Goal: Use online tool/utility: Utilize a website feature to perform a specific function

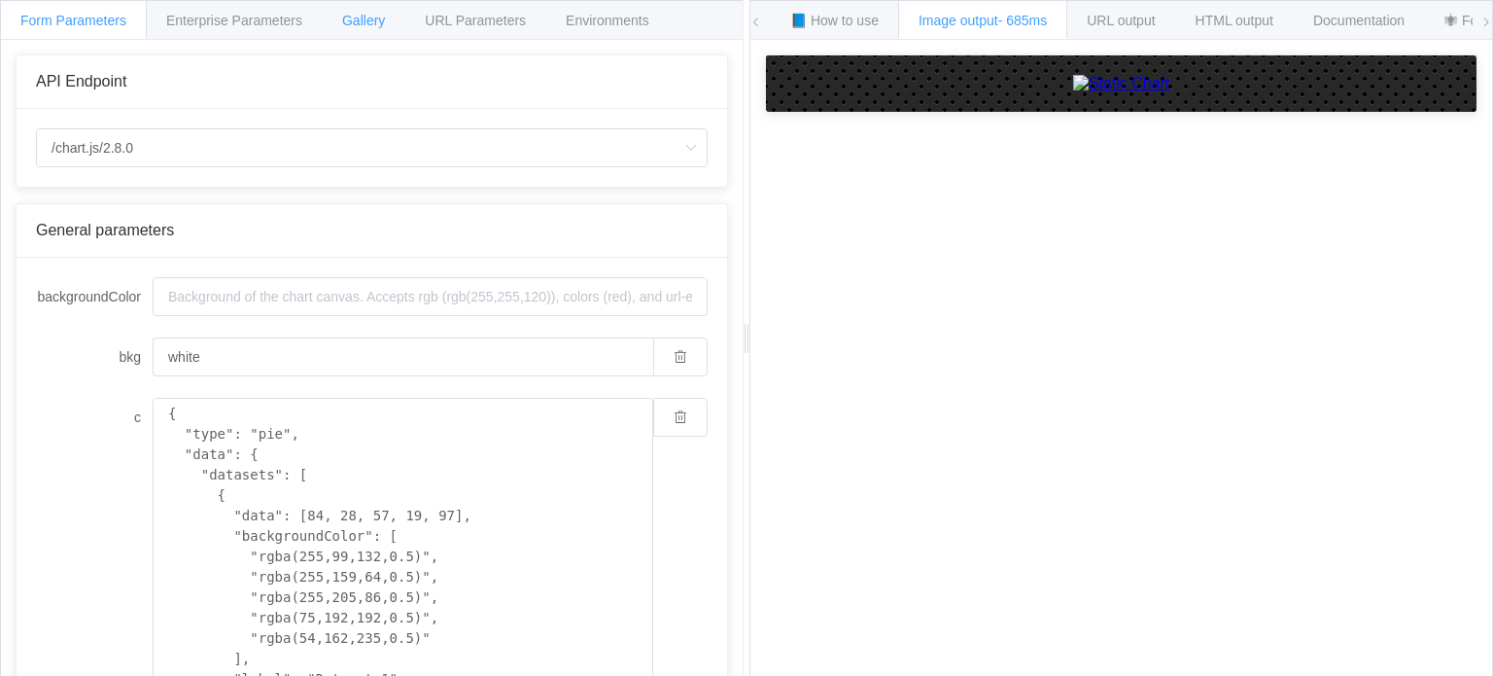
click at [365, 18] on span "Gallery" at bounding box center [363, 21] width 43 height 16
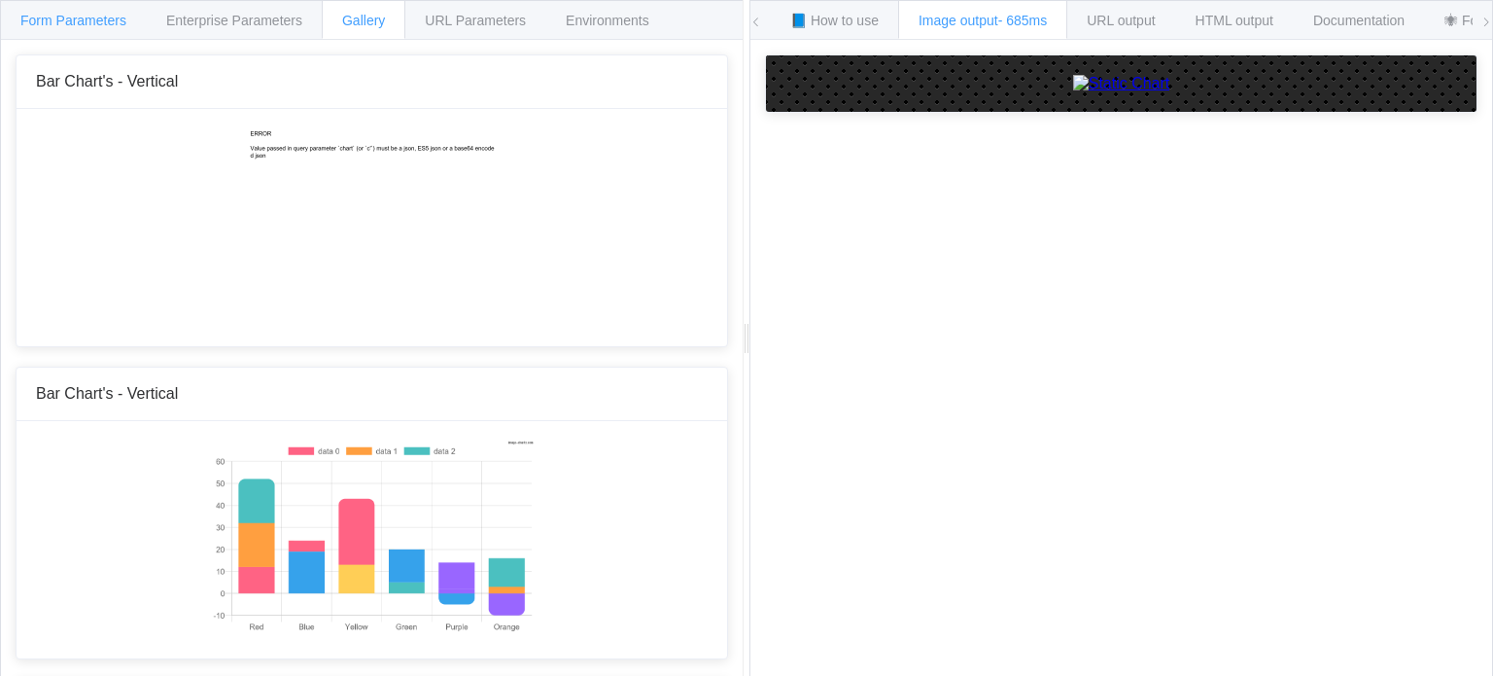
click at [98, 5] on div "Form Parameters" at bounding box center [73, 19] width 147 height 39
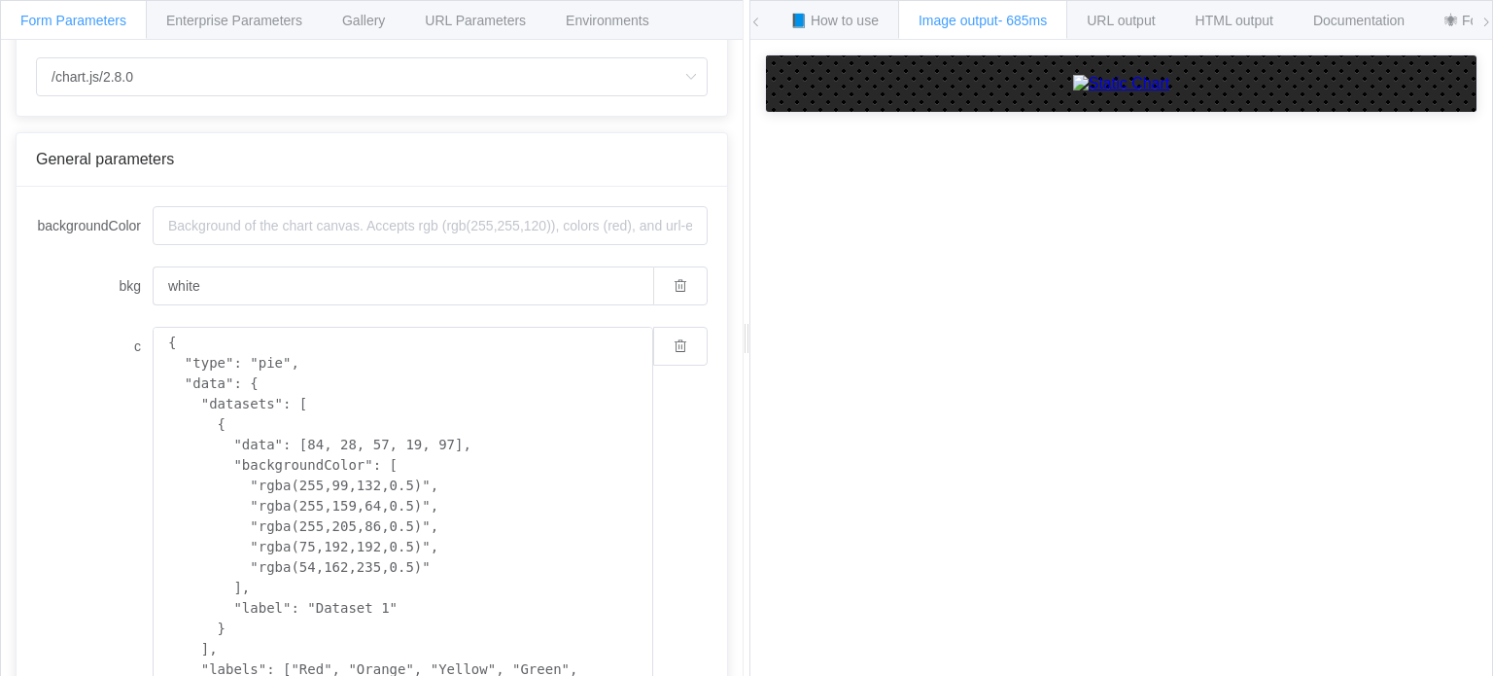
scroll to position [71, 0]
